Goal: Contribute content: Add original content to the website for others to see

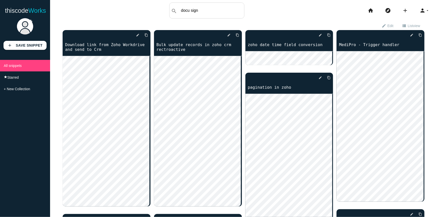
click at [218, 14] on input "docu sign" at bounding box center [211, 10] width 66 height 11
type input "file upload"
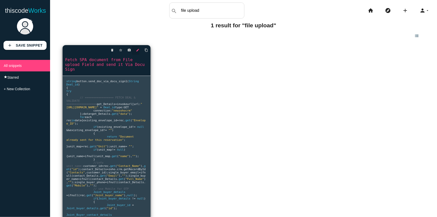
click at [136, 51] on icon "edit" at bounding box center [138, 50] width 4 height 9
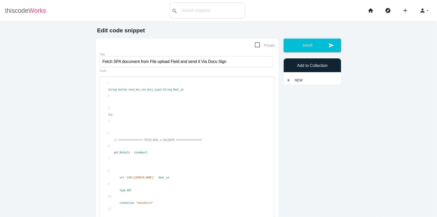
click at [30, 11] on span "Works" at bounding box center [37, 10] width 18 height 7
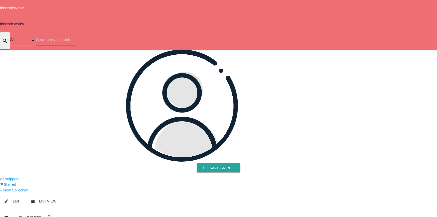
click at [75, 34] on input "text" at bounding box center [55, 40] width 39 height 12
click at [251, 16] on div "thiscodeworks search All: All: Code: Title: Tag: All: Code: Title: Tag: file se…" at bounding box center [218, 33] width 437 height 34
click at [75, 34] on input "file" at bounding box center [55, 40] width 39 height 12
click at [75, 34] on input "file upload" at bounding box center [55, 40] width 39 height 12
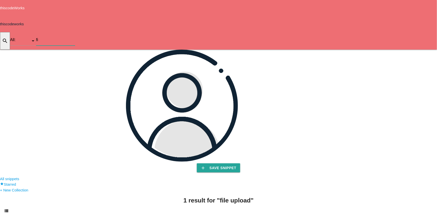
type input "f"
type input "attachment"
click at [75, 34] on input "text" at bounding box center [55, 40] width 39 height 12
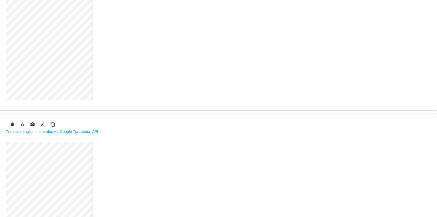
scroll to position [318, 0]
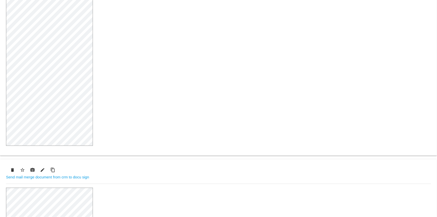
scroll to position [659, 0]
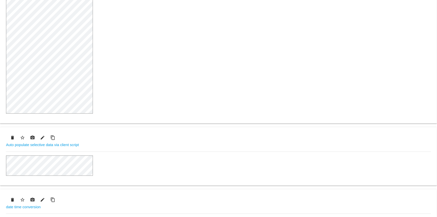
scroll to position [1396, 0]
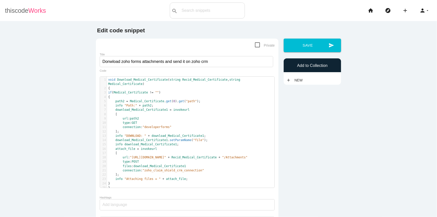
click at [39, 9] on span "Works" at bounding box center [37, 10] width 18 height 7
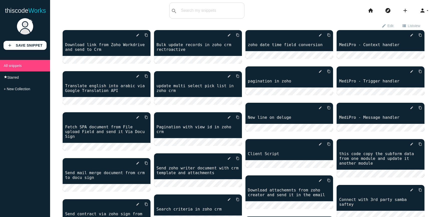
click at [402, 12] on icon "add" at bounding box center [405, 11] width 6 height 16
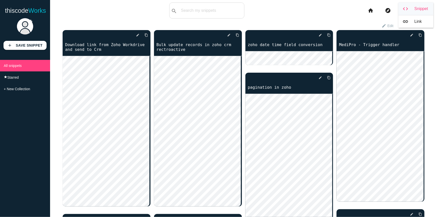
click at [413, 13] on link "code Snippet" at bounding box center [415, 9] width 35 height 13
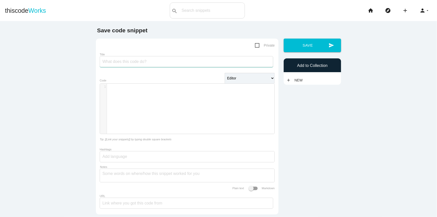
click at [141, 61] on input "Title" at bounding box center [186, 61] width 173 height 11
type input "U"
type input "Upload PDF file in File UPload field in zoho crm"
click at [148, 93] on div "​ x 1 ​" at bounding box center [191, 113] width 182 height 58
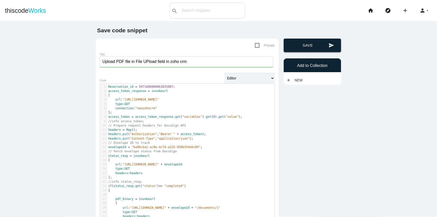
click at [314, 45] on button "send Save" at bounding box center [311, 46] width 57 height 14
